Goal: Transaction & Acquisition: Download file/media

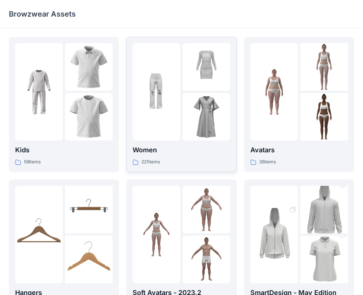
click at [168, 148] on p "Women" at bounding box center [181, 150] width 97 height 10
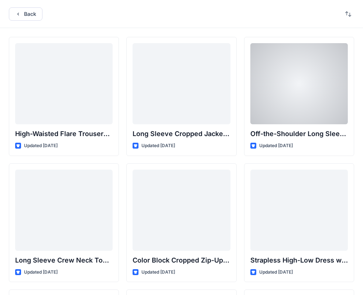
drag, startPoint x: 237, startPoint y: 172, endPoint x: 251, endPoint y: 62, distance: 111.3
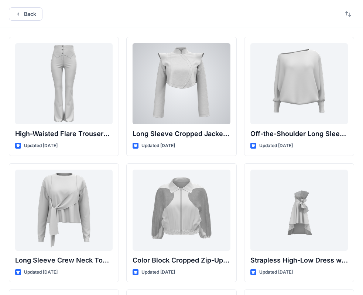
click at [186, 75] on div at bounding box center [181, 83] width 97 height 81
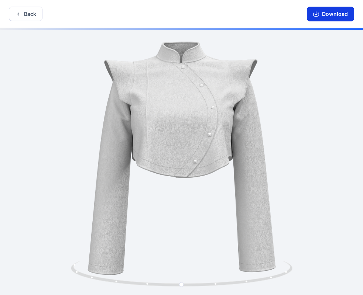
click at [338, 17] on button "Download" at bounding box center [330, 14] width 47 height 15
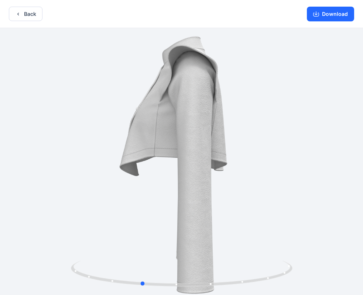
drag, startPoint x: 193, startPoint y: 144, endPoint x: 160, endPoint y: 6, distance: 141.9
click at [199, 130] on div at bounding box center [181, 162] width 363 height 269
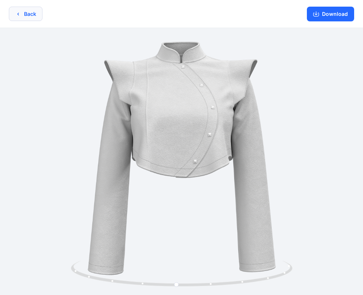
click at [34, 16] on button "Back" at bounding box center [26, 14] width 34 height 14
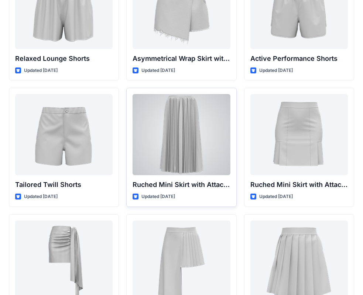
scroll to position [1920, 0]
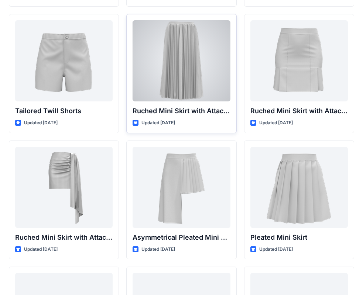
click at [182, 57] on div at bounding box center [181, 60] width 97 height 81
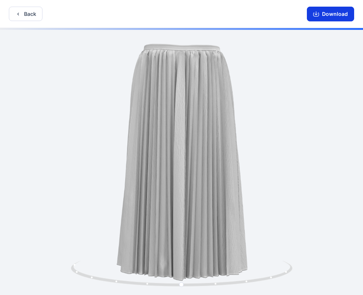
click at [315, 16] on icon "button" at bounding box center [316, 15] width 6 height 4
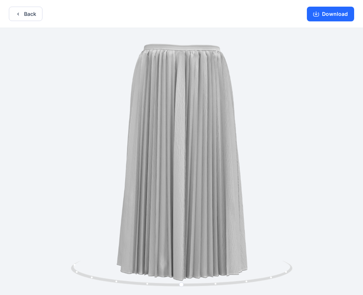
click at [23, 6] on div "Back Download" at bounding box center [181, 14] width 363 height 28
click at [28, 18] on button "Back" at bounding box center [26, 14] width 34 height 14
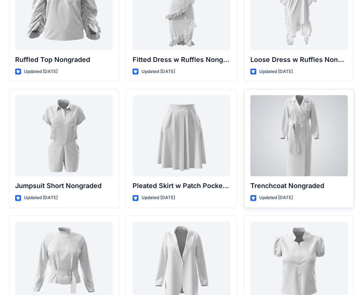
scroll to position [7372, 0]
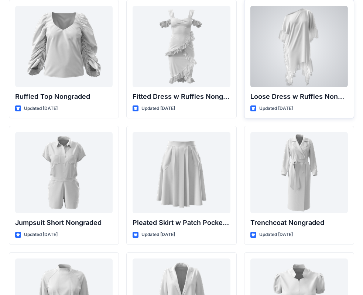
click at [302, 76] on div at bounding box center [298, 46] width 97 height 81
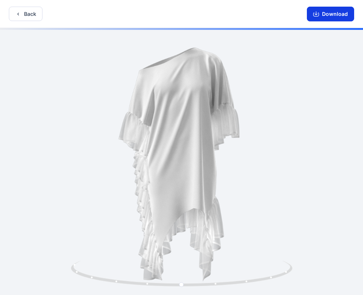
click at [328, 18] on button "Download" at bounding box center [330, 14] width 47 height 15
